Goal: Task Accomplishment & Management: Manage account settings

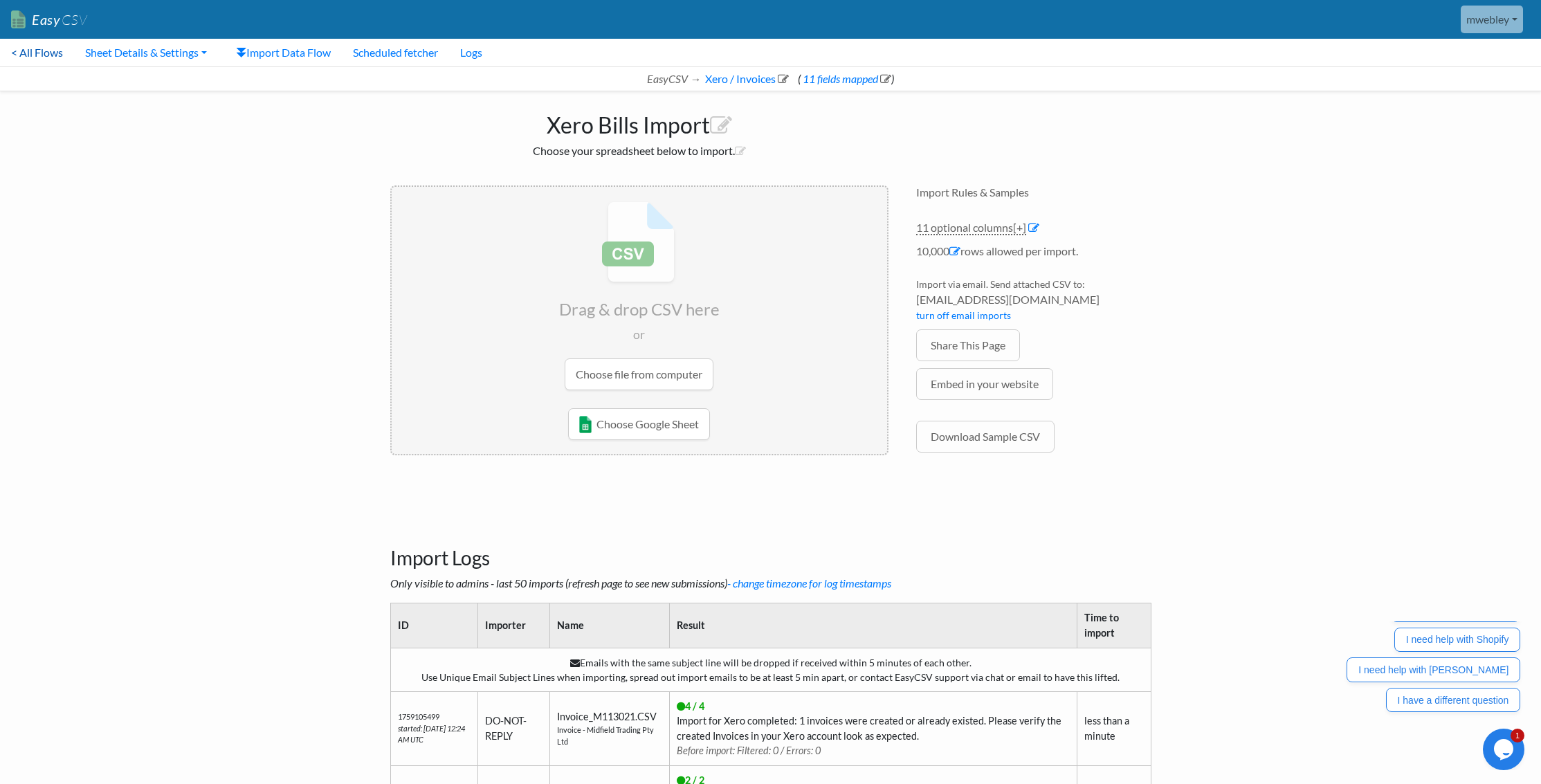
click at [44, 54] on link "< All Flows" at bounding box center [37, 53] width 74 height 28
click at [179, 53] on link "Sheet Details & Settings" at bounding box center [146, 53] width 144 height 28
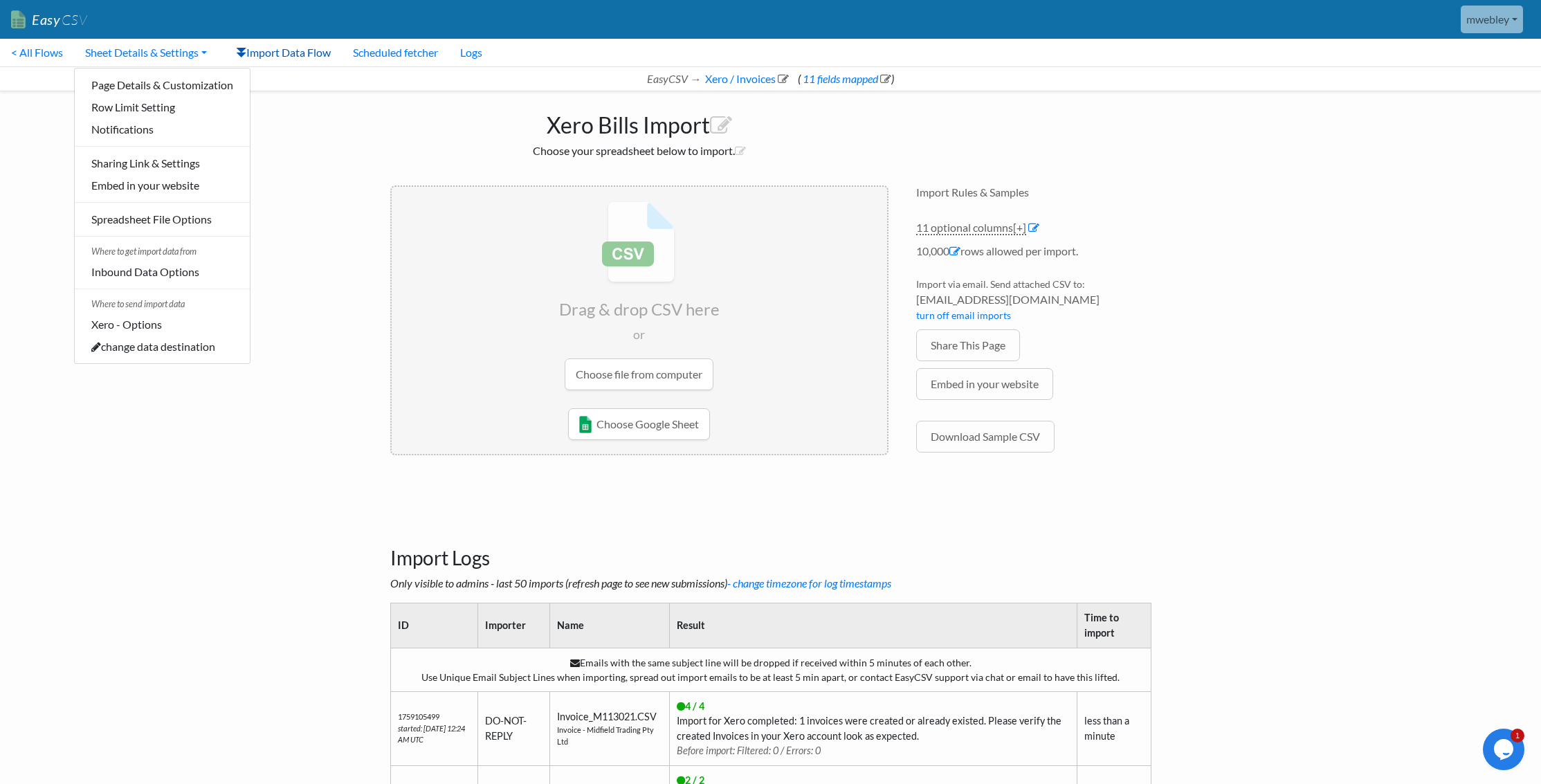
click at [291, 55] on link "Import Data Flow" at bounding box center [283, 53] width 117 height 28
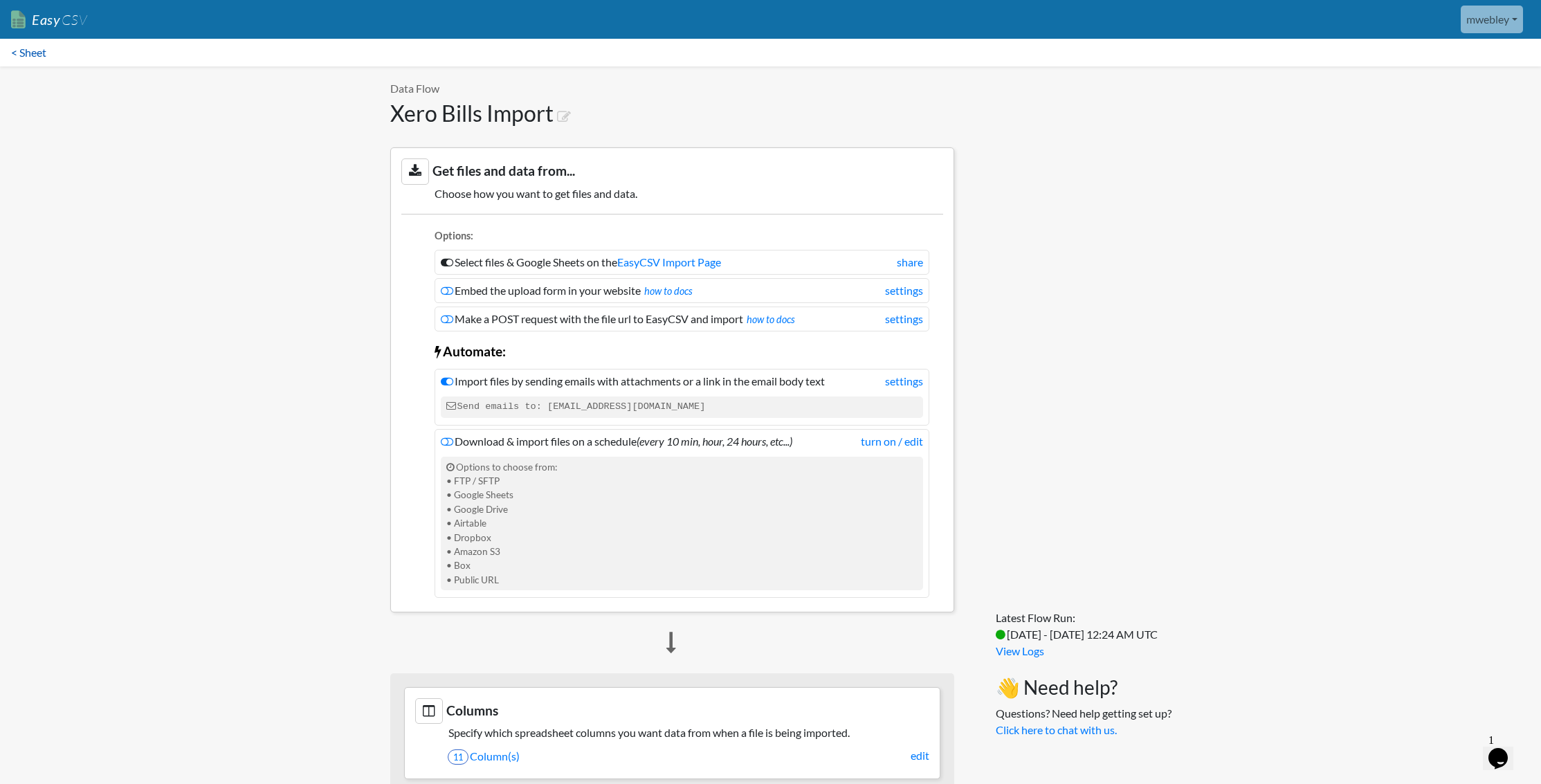
click at [42, 54] on link "< Sheet" at bounding box center [29, 53] width 57 height 28
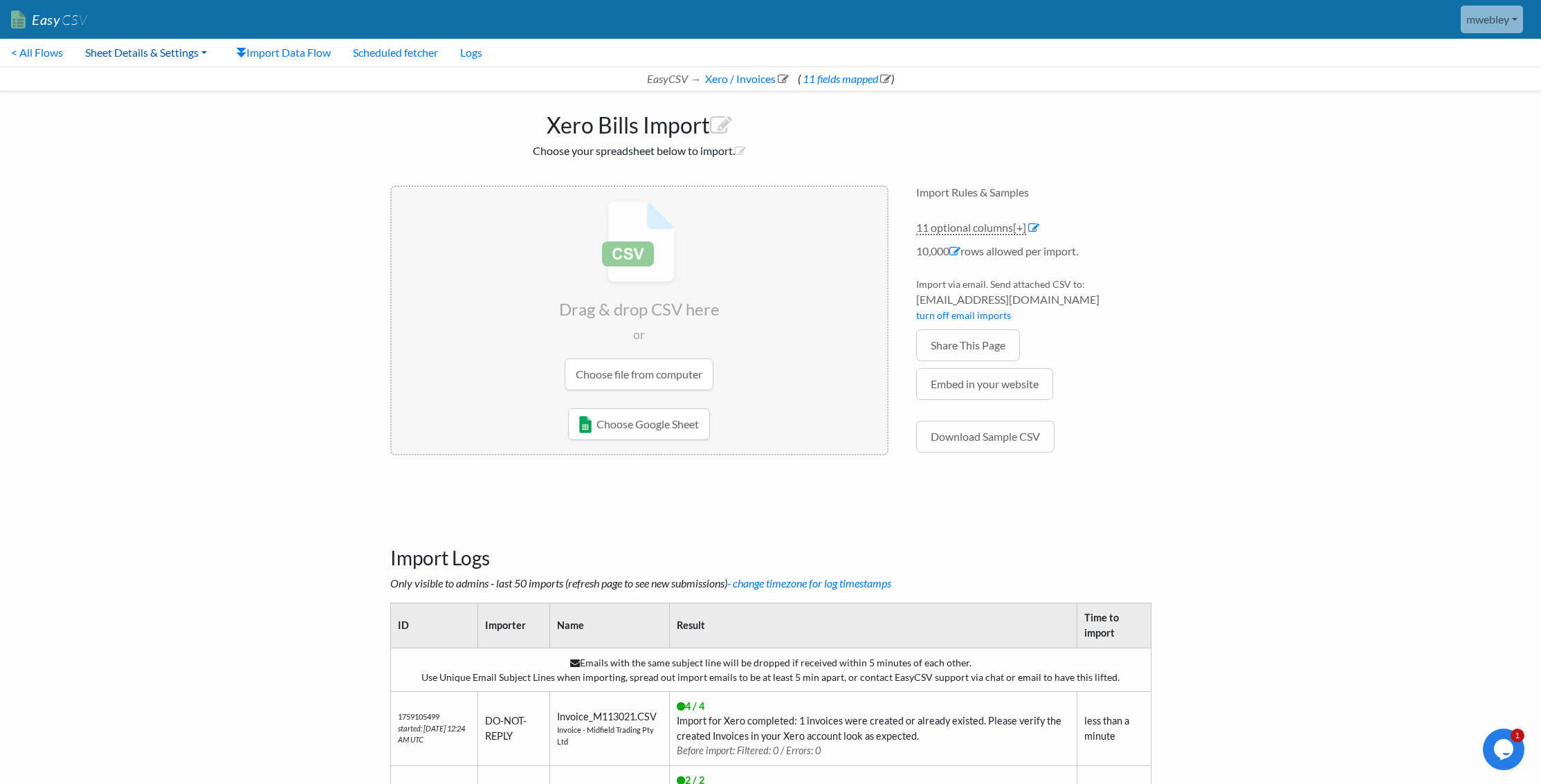
click at [180, 61] on link "Sheet Details & Settings" at bounding box center [146, 53] width 144 height 28
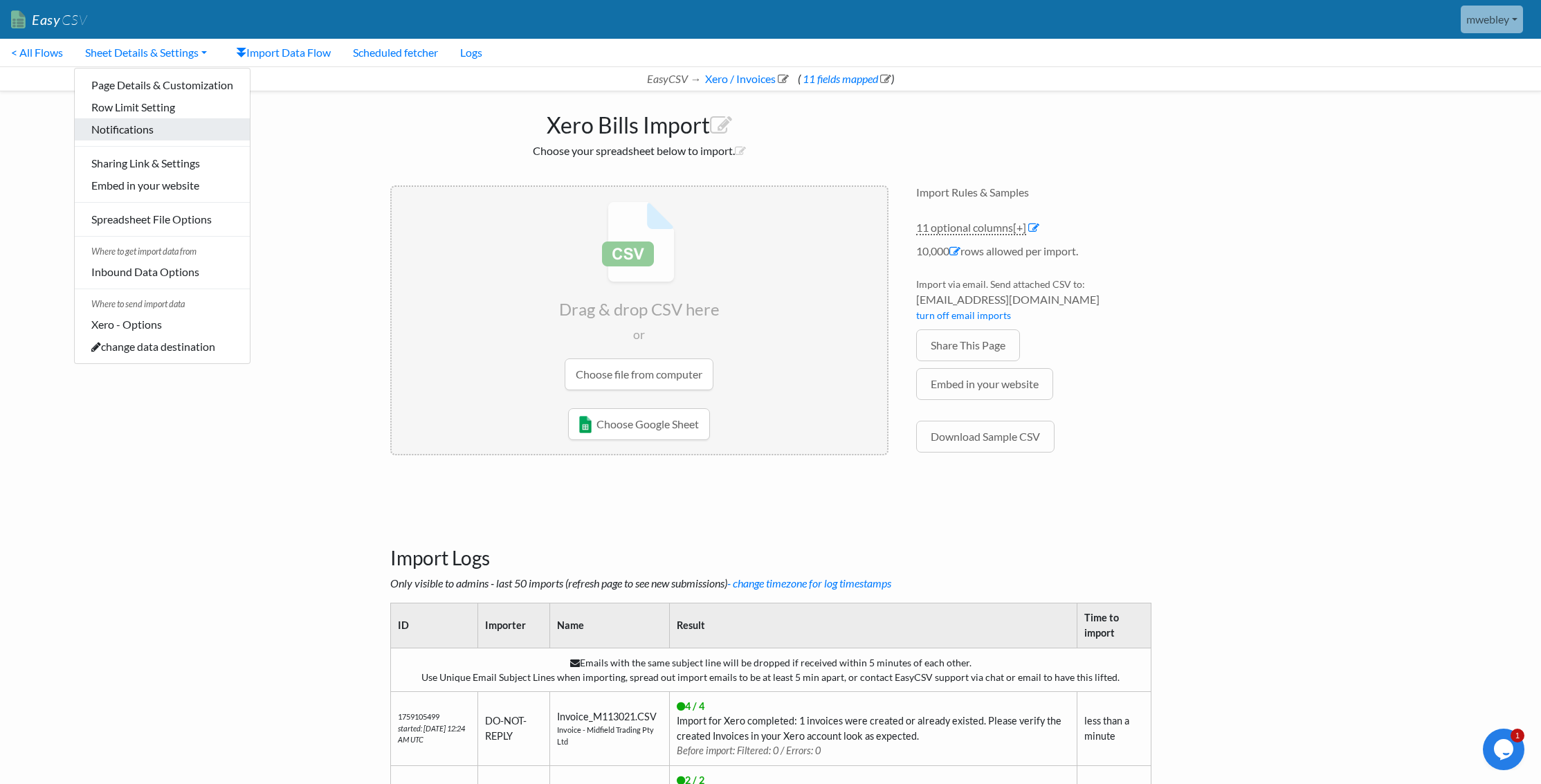
click at [149, 133] on link "Notifications" at bounding box center [162, 129] width 175 height 22
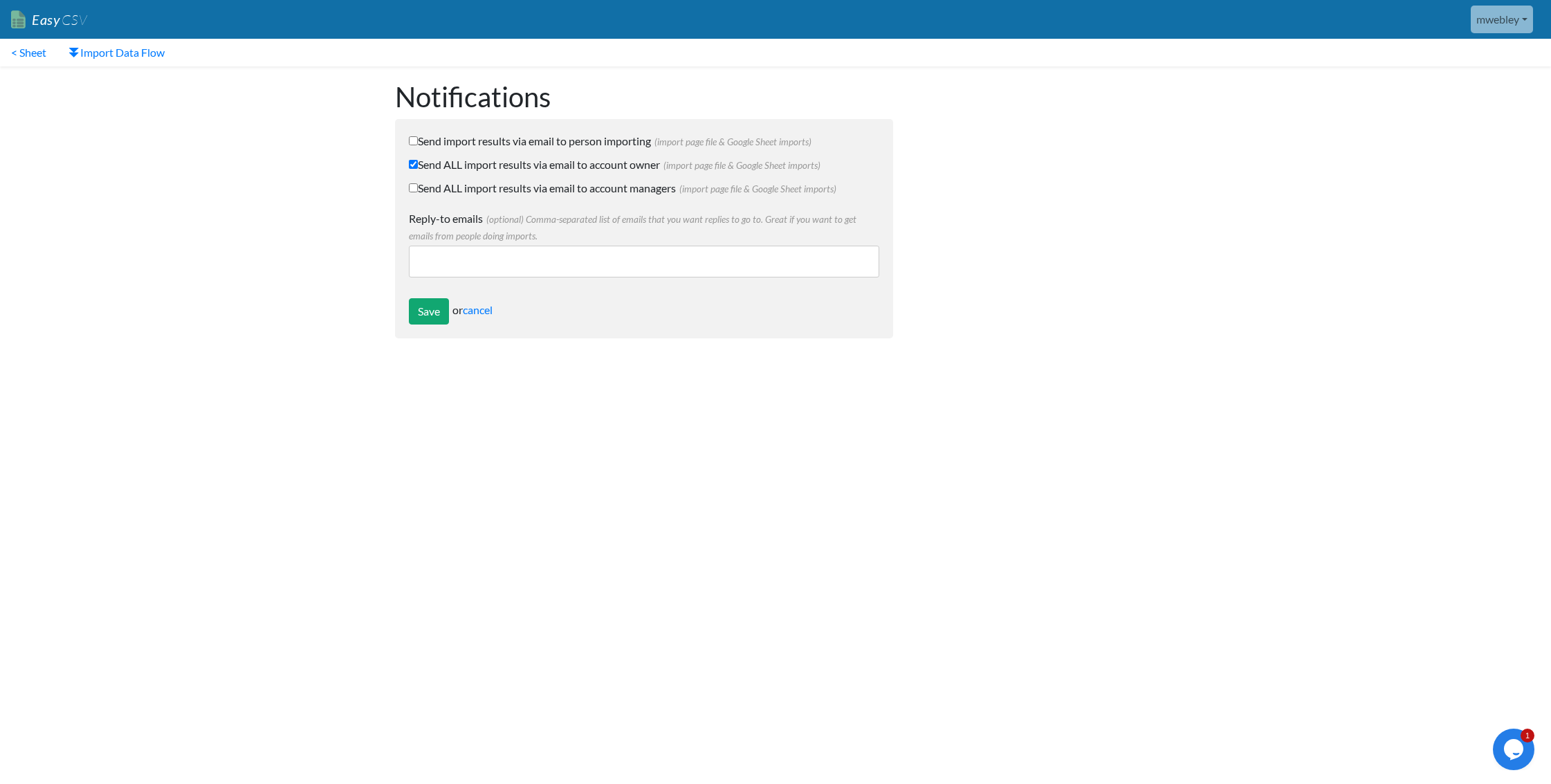
click at [413, 166] on input "Send ALL import results via email to account owner (import page file & Google S…" at bounding box center [414, 164] width 9 height 9
checkbox input "false"
click at [429, 311] on input "Save" at bounding box center [429, 311] width 40 height 26
